Goal: Task Accomplishment & Management: Manage account settings

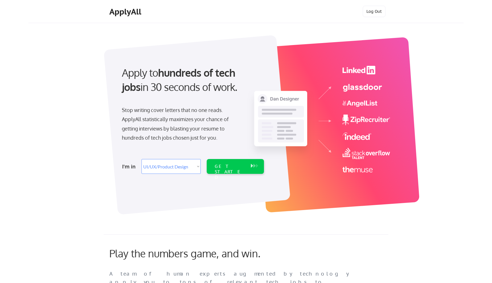
select select ""design""
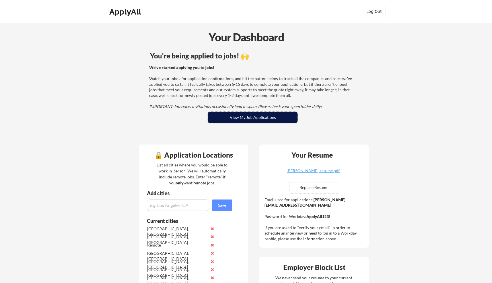
click at [261, 116] on button "View My Job Applications" at bounding box center [253, 117] width 90 height 11
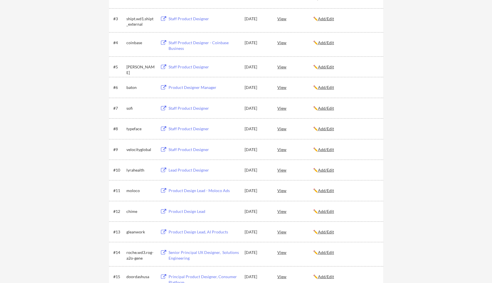
scroll to position [147, 0]
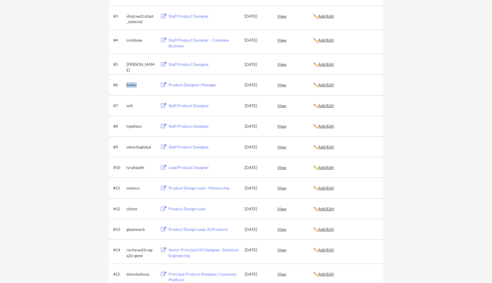
drag, startPoint x: 143, startPoint y: 86, endPoint x: 121, endPoint y: 85, distance: 21.4
click at [122, 85] on div "#6 baton Product Designer Manager [DATE] View ✏️ Add/Edit" at bounding box center [245, 84] width 265 height 10
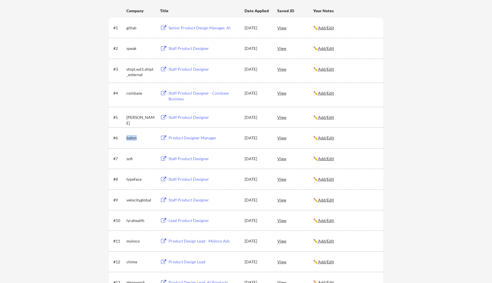
scroll to position [56, 0]
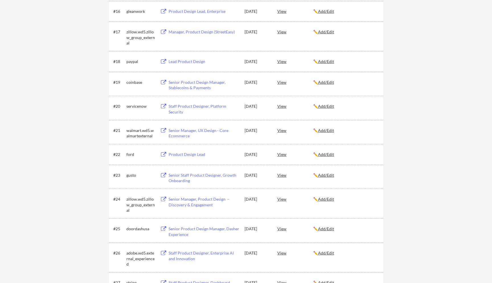
scroll to position [436, 0]
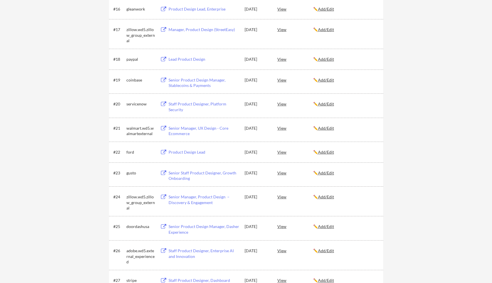
click at [131, 154] on div "ford" at bounding box center [141, 152] width 28 height 6
click at [142, 152] on div "ford" at bounding box center [141, 152] width 28 height 6
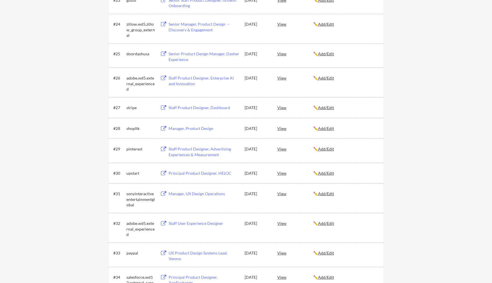
scroll to position [609, 0]
click at [133, 174] on div "upstart" at bounding box center [141, 173] width 28 height 6
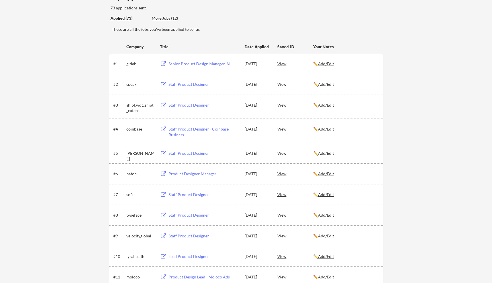
scroll to position [0, 0]
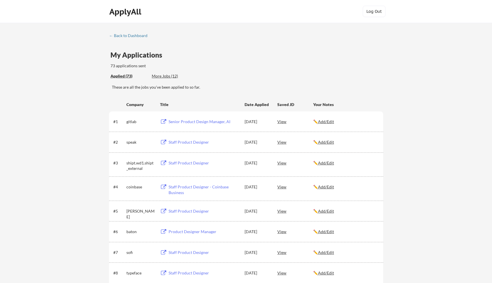
click at [163, 75] on div "More Jobs (12)" at bounding box center [173, 76] width 42 height 6
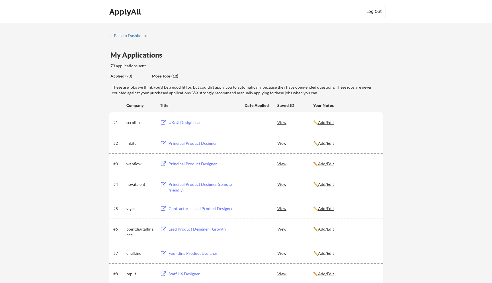
click at [126, 34] on div "← Back to Dashboard" at bounding box center [130, 36] width 43 height 4
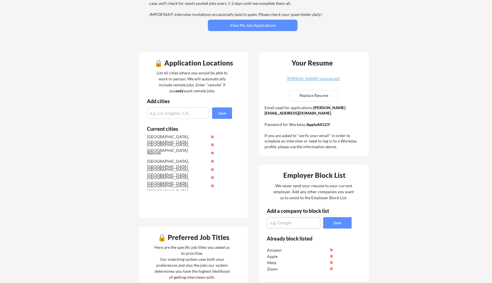
scroll to position [93, 0]
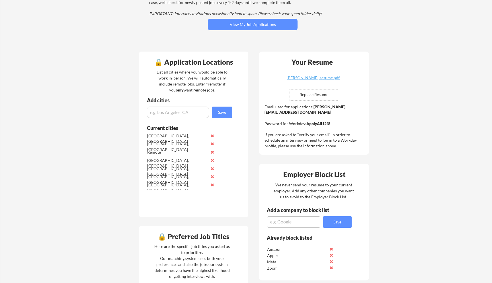
click at [160, 144] on div "Pleasanton, CA" at bounding box center [177, 146] width 60 height 11
click at [128, 144] on div "Your Dashboard You're being applied to jobs! 🙌 We've started applying you to jo…" at bounding box center [246, 229] width 492 height 598
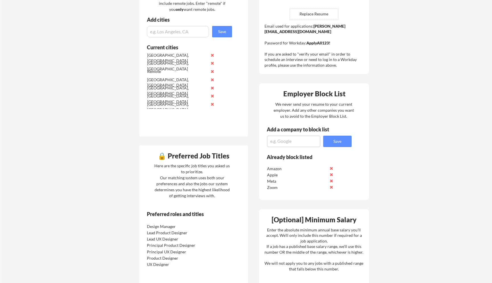
scroll to position [173, 0]
click at [274, 189] on div "Zoom" at bounding box center [297, 188] width 60 height 6
click at [284, 142] on textarea at bounding box center [293, 141] width 53 height 11
type textarea "f"
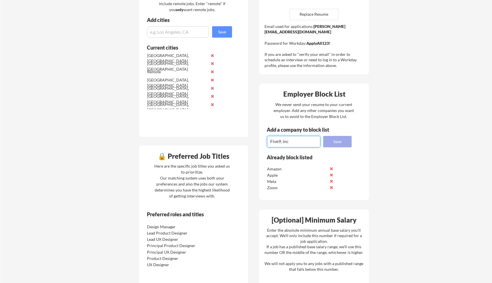
type textarea "Five9, inc"
click at [341, 143] on button "Save" at bounding box center [337, 141] width 28 height 11
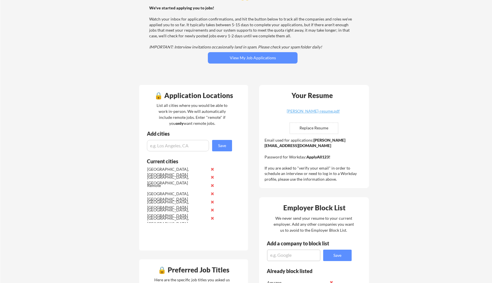
scroll to position [60, 0]
click at [324, 109] on div "owen-schebella-resume.pdf" at bounding box center [314, 111] width 68 height 4
